Goal: Information Seeking & Learning: Check status

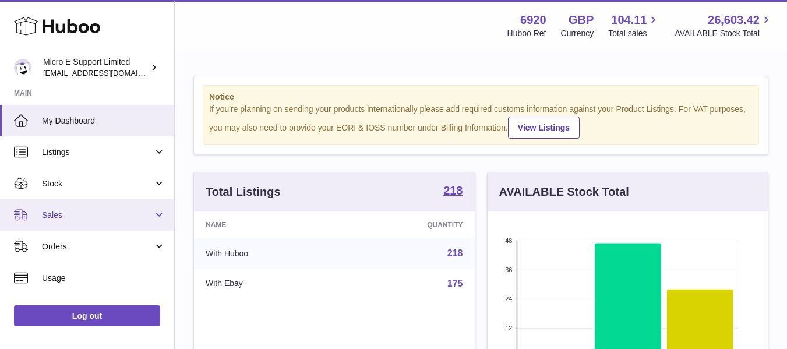
click at [117, 219] on span "Sales" at bounding box center [97, 215] width 111 height 11
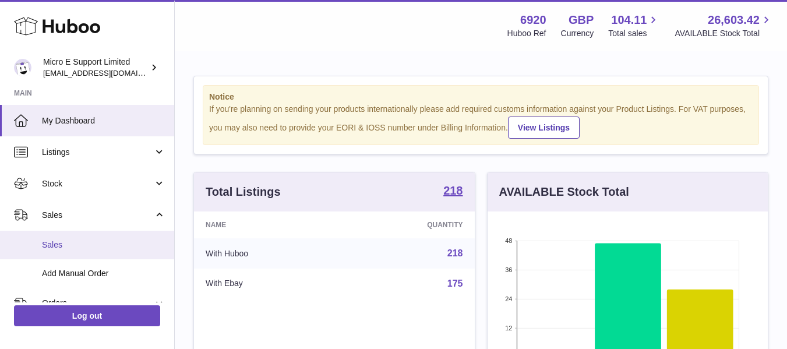
click at [62, 254] on link "Sales" at bounding box center [87, 245] width 174 height 29
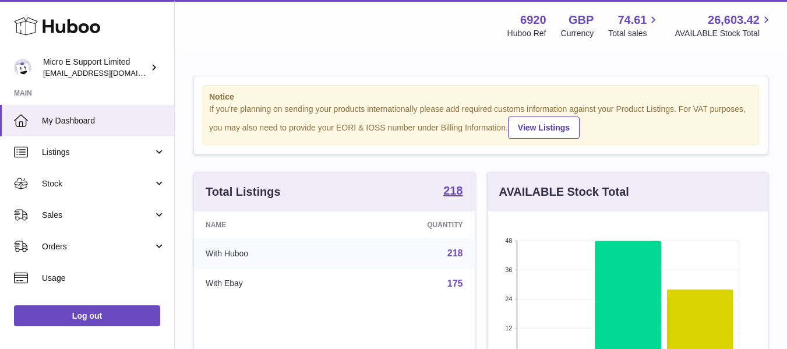
scroll to position [182, 280]
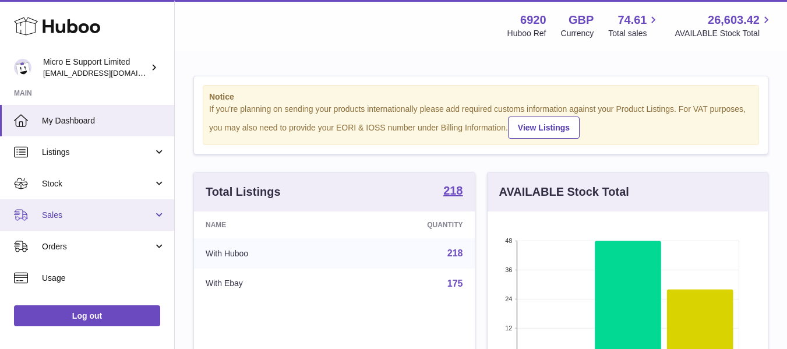
click at [114, 215] on span "Sales" at bounding box center [97, 215] width 111 height 11
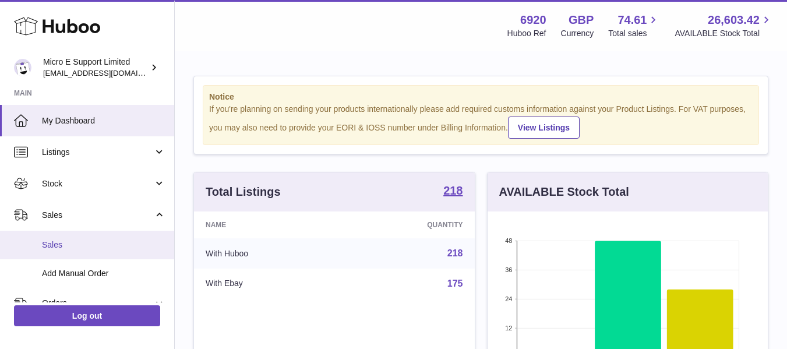
click at [54, 252] on link "Sales" at bounding box center [87, 245] width 174 height 29
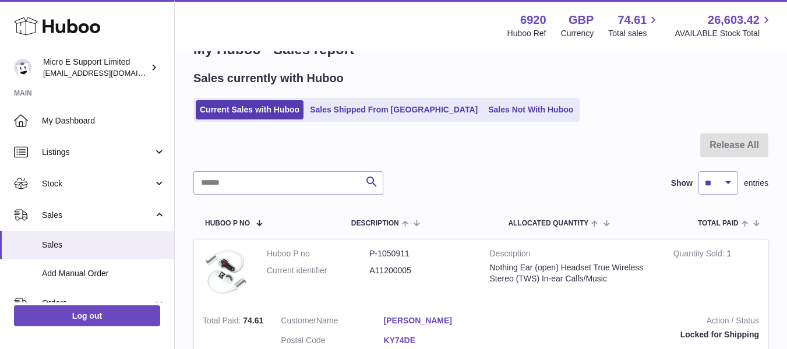
scroll to position [33, 0]
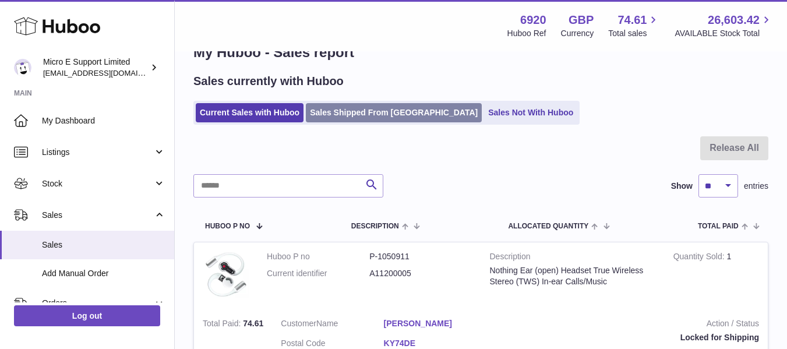
click at [363, 117] on link "Sales Shipped From [GEOGRAPHIC_DATA]" at bounding box center [394, 112] width 176 height 19
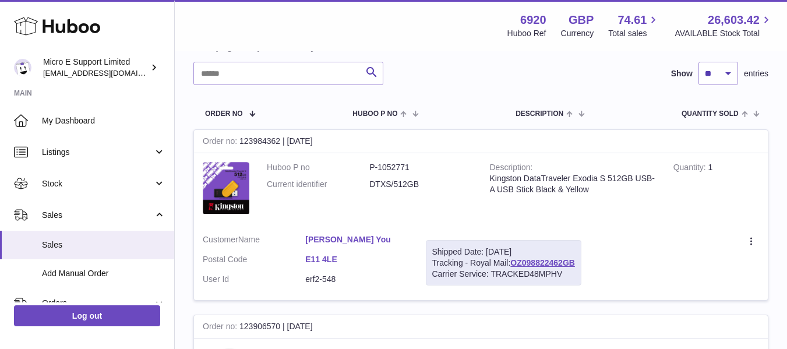
scroll to position [129, 0]
click at [378, 185] on dd "DTXS/512GB" at bounding box center [420, 183] width 102 height 11
copy tr "DTXS/512GB"
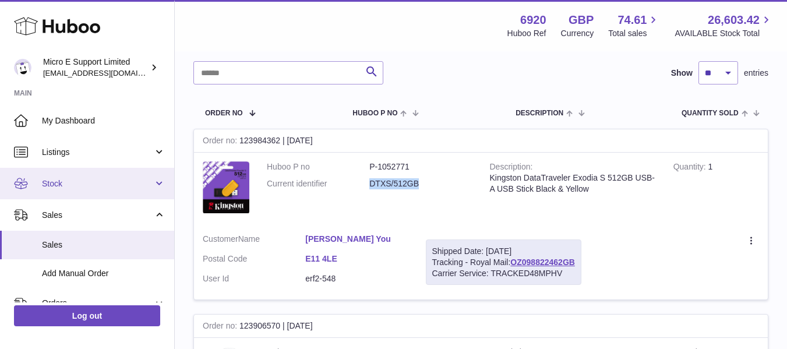
click at [94, 182] on span "Stock" at bounding box center [97, 183] width 111 height 11
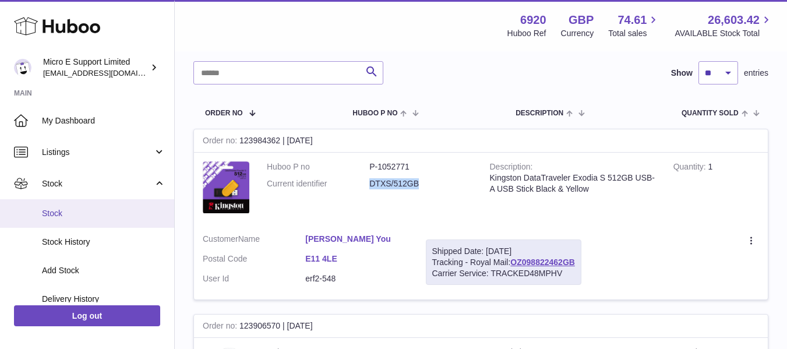
click at [57, 221] on link "Stock" at bounding box center [87, 213] width 174 height 29
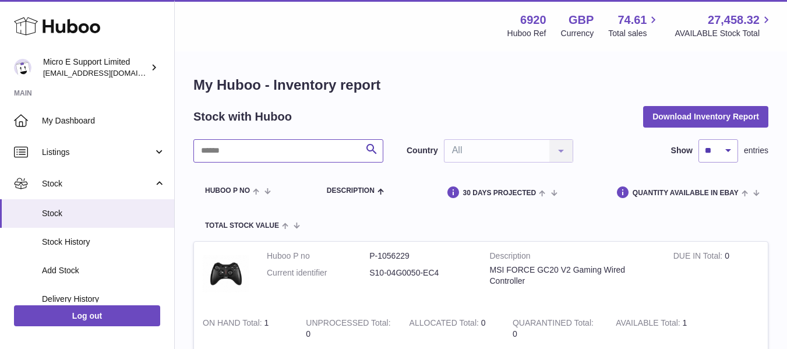
click at [307, 146] on input "text" at bounding box center [288, 150] width 190 height 23
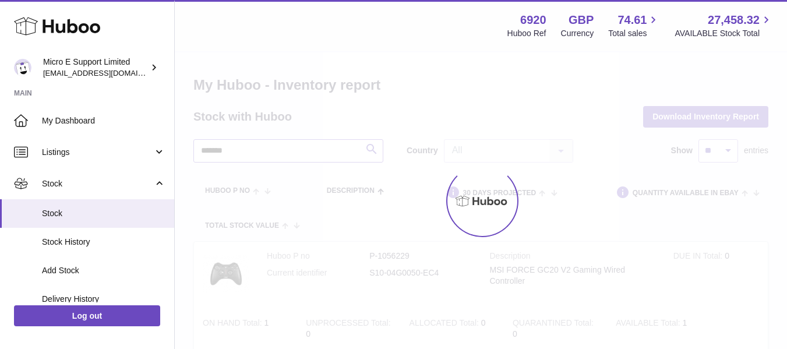
type input "*******"
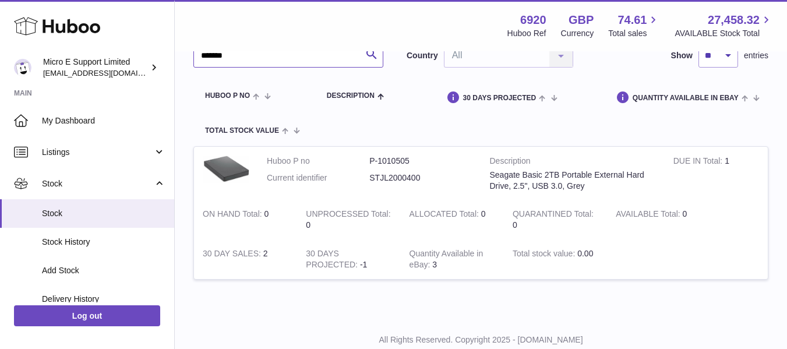
scroll to position [95, 0]
click at [681, 213] on strong "AVAILABLE Total" at bounding box center [648, 214] width 66 height 12
click at [548, 222] on td "QUARANTINED Total 0" at bounding box center [555, 219] width 103 height 40
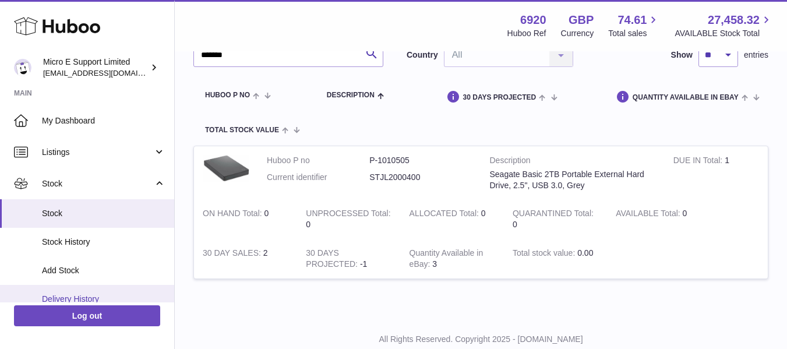
click at [90, 298] on span "Delivery History" at bounding box center [103, 298] width 123 height 11
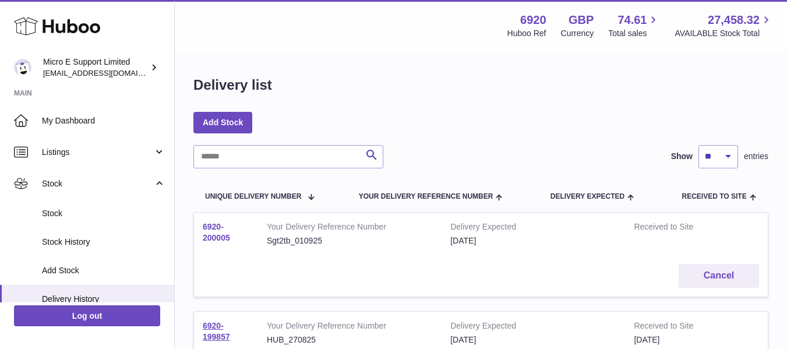
click at [222, 236] on link "6920-200005" at bounding box center [216, 232] width 27 height 20
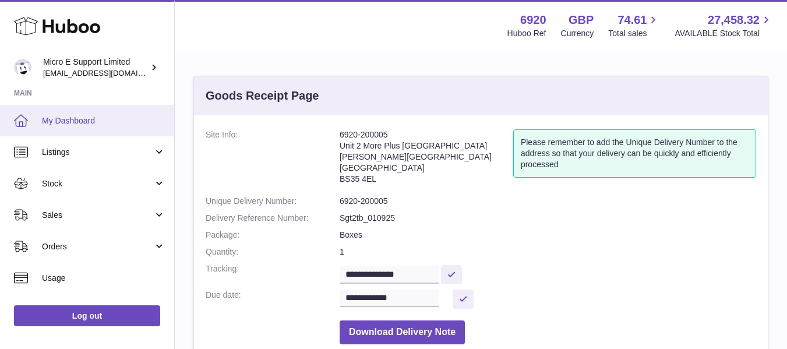
click at [93, 125] on span "My Dashboard" at bounding box center [103, 120] width 123 height 11
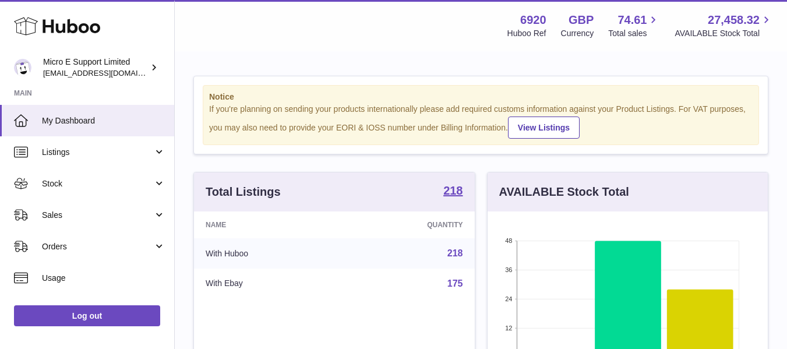
scroll to position [182, 280]
